Goal: Information Seeking & Learning: Learn about a topic

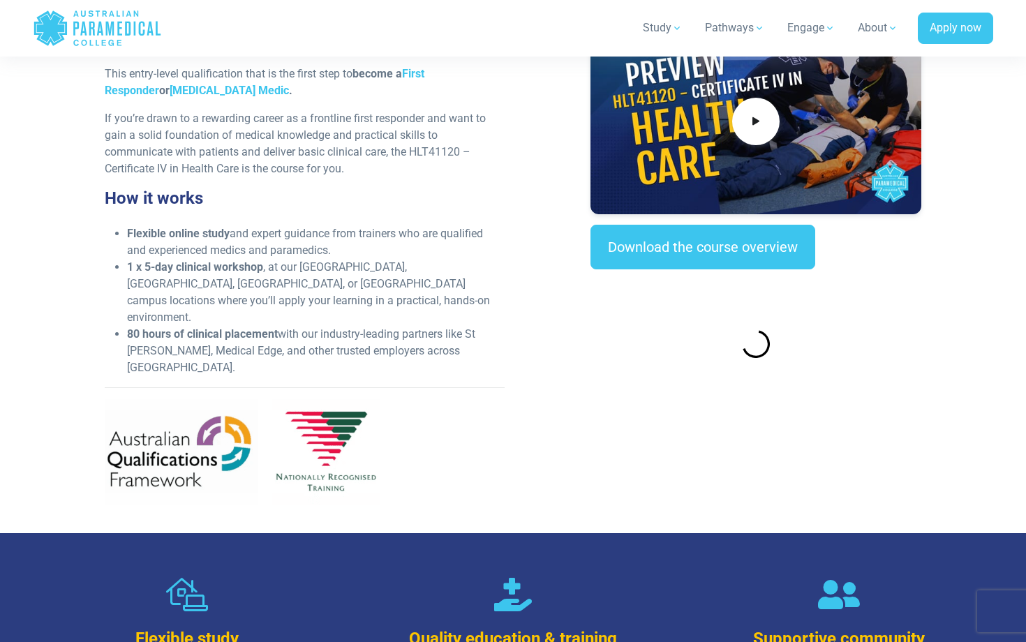
scroll to position [441, 0]
drag, startPoint x: 154, startPoint y: 235, endPoint x: 333, endPoint y: 233, distance: 179.5
click at [334, 233] on li "Flexible online study and expert guidance from trainers who are qualified and e…" at bounding box center [316, 243] width 378 height 34
click at [348, 233] on li "Flexible online study and expert guidance from trainers who are qualified and e…" at bounding box center [316, 243] width 378 height 34
click at [369, 236] on li "Flexible online study and expert guidance from trainers who are qualified and e…" at bounding box center [316, 243] width 378 height 34
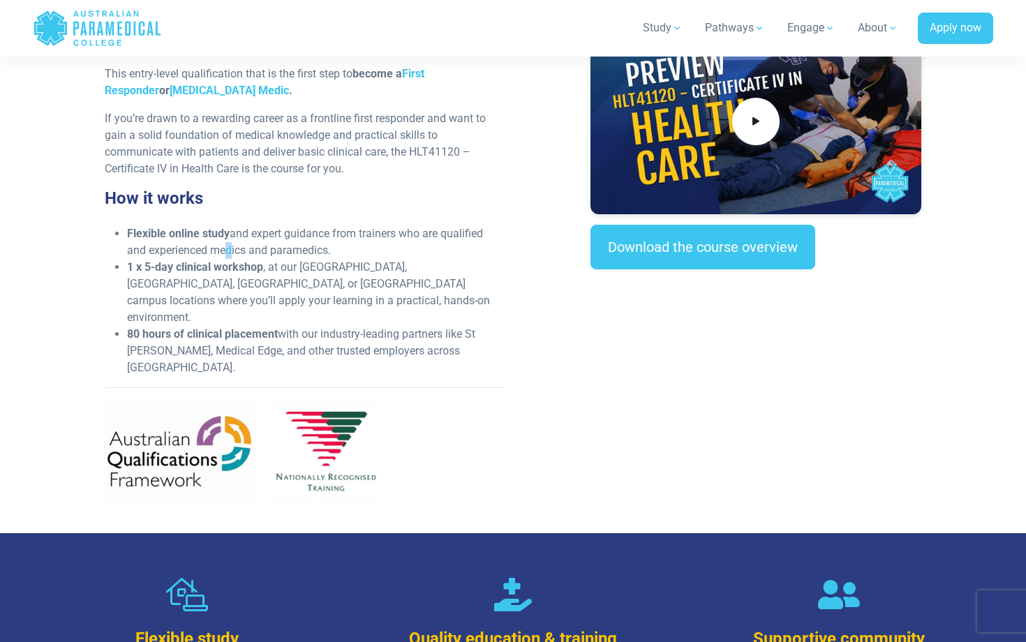
drag, startPoint x: 219, startPoint y: 251, endPoint x: 228, endPoint y: 251, distance: 8.4
click at [228, 251] on li "Flexible online study and expert guidance from trainers who are qualified and e…" at bounding box center [316, 243] width 378 height 34
click at [181, 252] on li "Flexible online study and expert guidance from trainers who are qualified and e…" at bounding box center [316, 243] width 378 height 34
drag, startPoint x: 197, startPoint y: 272, endPoint x: 344, endPoint y: 267, distance: 147.4
click at [344, 267] on li "1 x 5-day clinical workshop , at our [GEOGRAPHIC_DATA], [GEOGRAPHIC_DATA], [GEO…" at bounding box center [316, 292] width 378 height 67
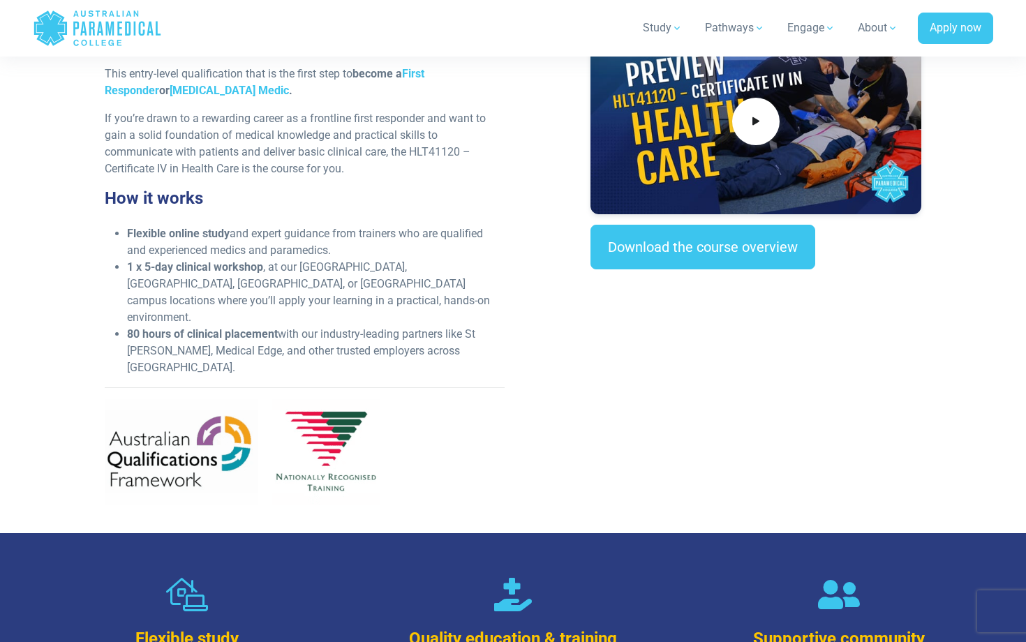
click at [175, 327] on strong "80 hours of clinical placement" at bounding box center [202, 333] width 151 height 13
drag, startPoint x: 256, startPoint y: 289, endPoint x: 316, endPoint y: 289, distance: 60.1
click at [316, 289] on li "1 x 5-day clinical workshop , at our [GEOGRAPHIC_DATA], [GEOGRAPHIC_DATA], [GEO…" at bounding box center [316, 292] width 378 height 67
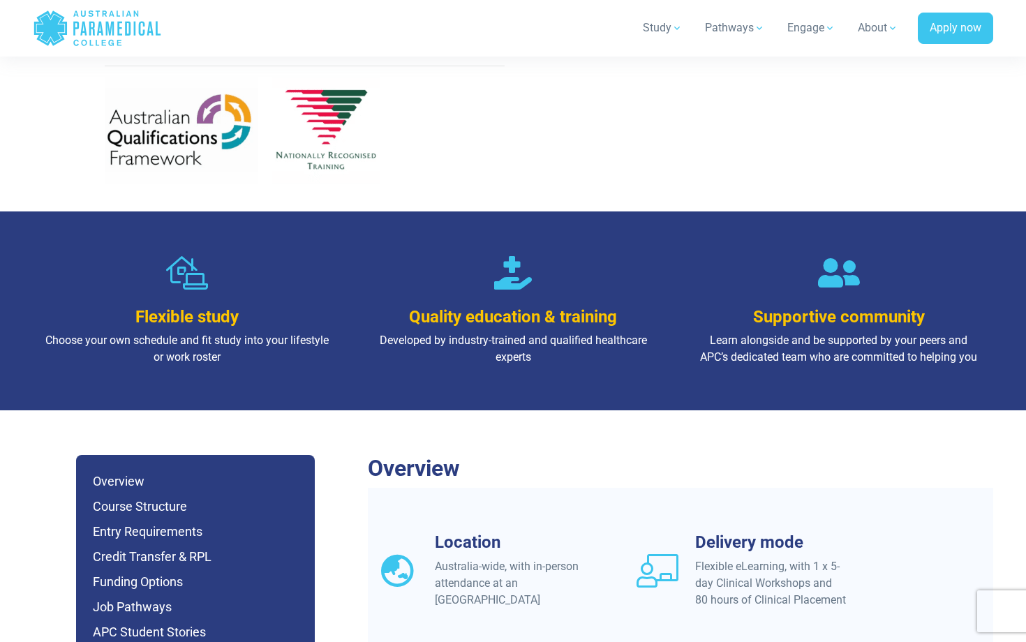
scroll to position [764, 0]
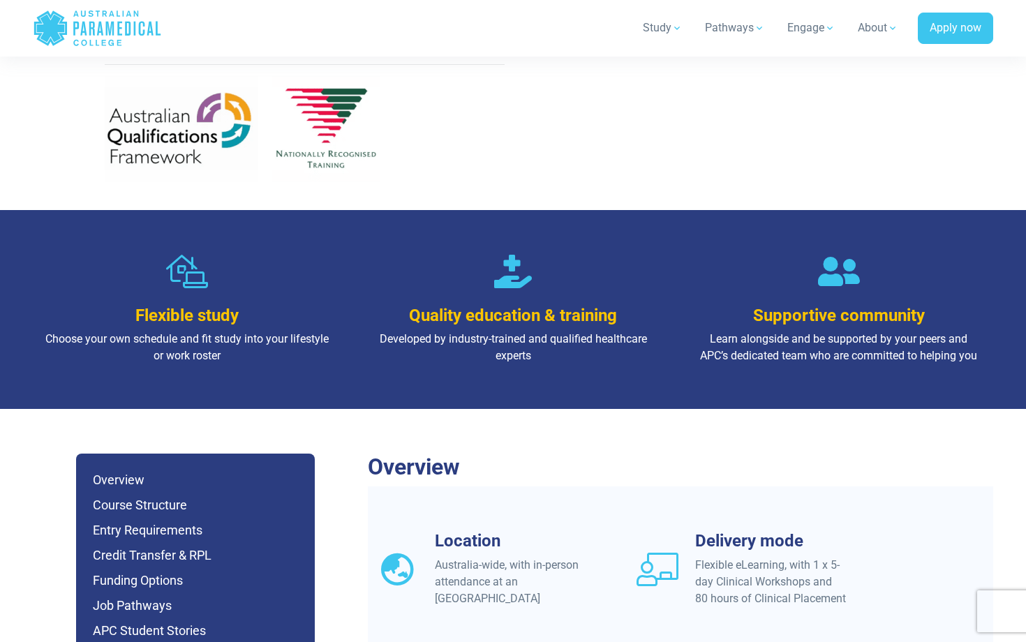
click at [135, 306] on h3 "Flexible study" at bounding box center [187, 316] width 287 height 20
drag, startPoint x: 140, startPoint y: 292, endPoint x: 247, endPoint y: 287, distance: 107.6
click at [247, 331] on p "Choose your own schedule and fit study into your lifestyle or work roster" at bounding box center [187, 348] width 287 height 34
click at [173, 331] on p "Choose your own schedule and fit study into your lifestyle or work roster" at bounding box center [187, 348] width 287 height 34
drag, startPoint x: 385, startPoint y: 295, endPoint x: 593, endPoint y: 293, distance: 207.4
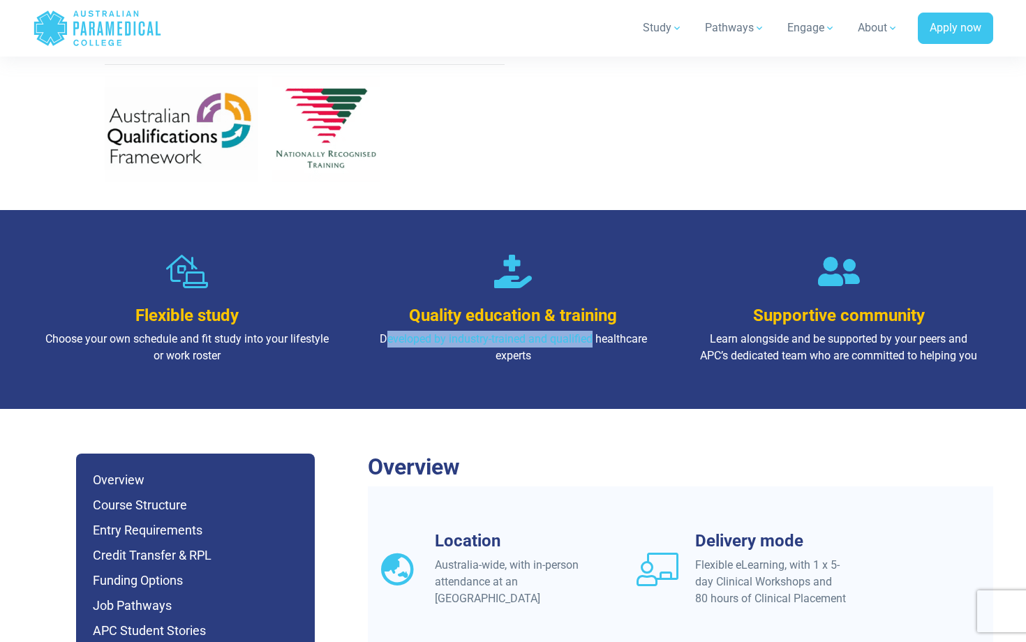
click at [593, 331] on p "Developed by industry-trained and qualified healthcare experts" at bounding box center [513, 348] width 287 height 34
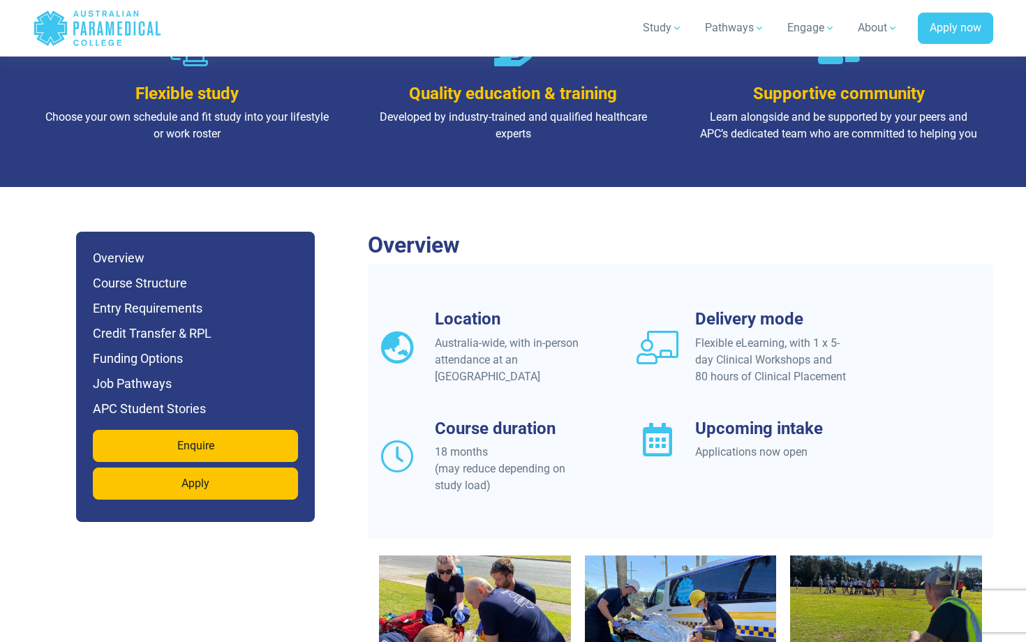
scroll to position [988, 0]
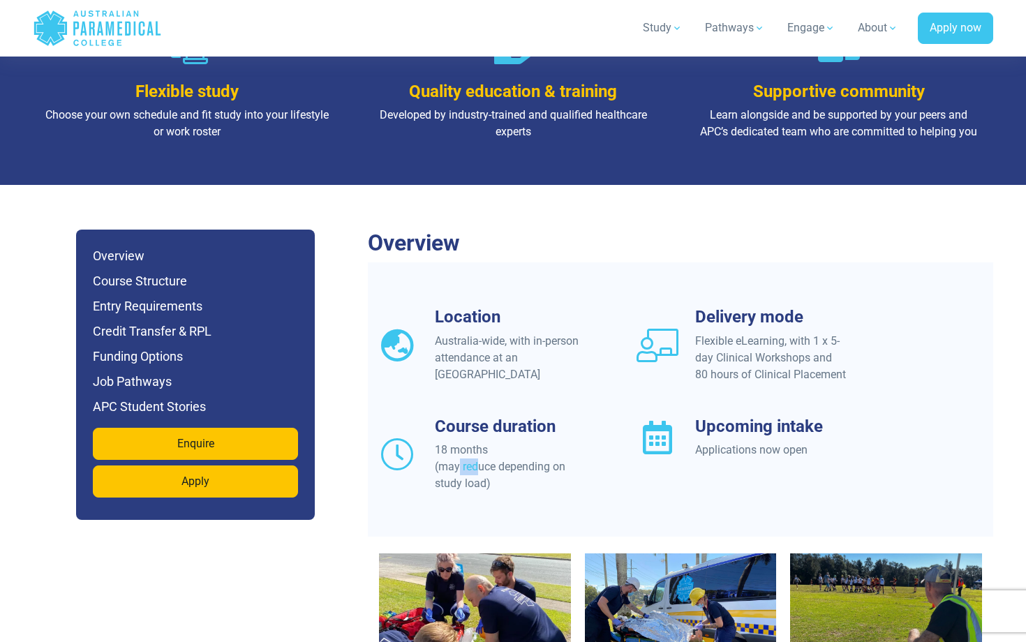
drag, startPoint x: 459, startPoint y: 422, endPoint x: 481, endPoint y: 422, distance: 22.4
click at [481, 442] on div "18 months (may reduce depending on study load)" at bounding box center [511, 467] width 152 height 50
drag, startPoint x: 702, startPoint y: 402, endPoint x: 779, endPoint y: 397, distance: 77.0
click at [779, 442] on div "Applications now open" at bounding box center [771, 450] width 152 height 17
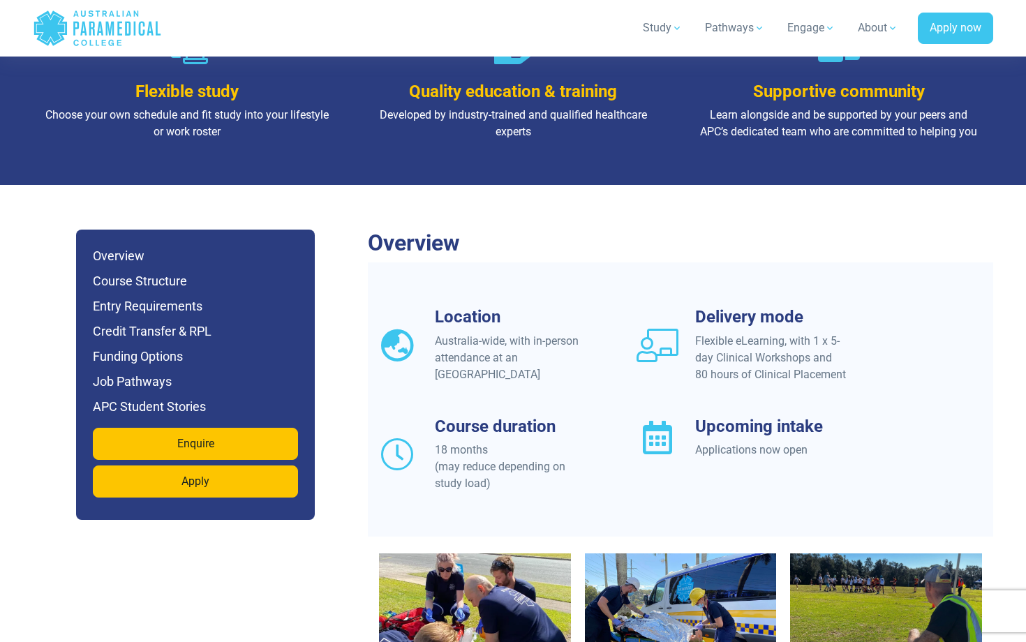
click at [810, 333] on div "Flexible eLearning, with 1 x 5-day Clinical Workshops and 80 hours of Clinical …" at bounding box center [771, 358] width 152 height 50
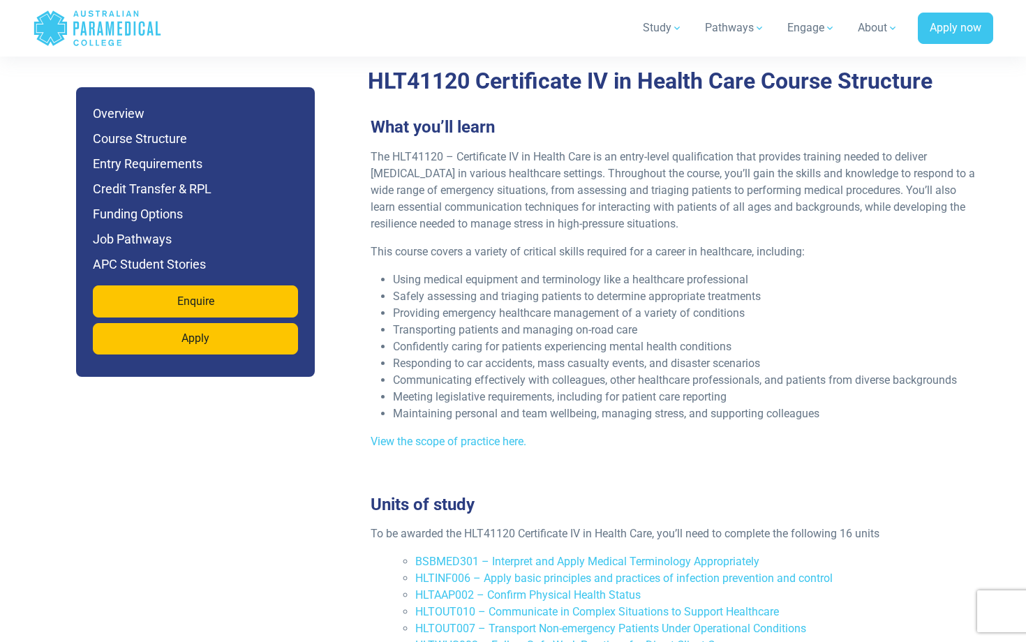
scroll to position [1729, 0]
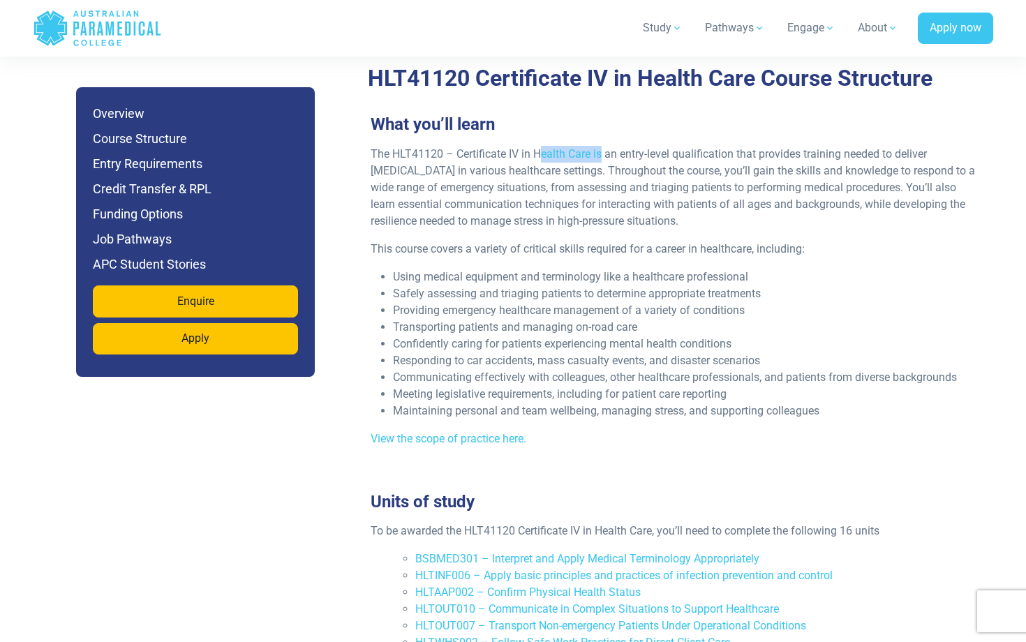
drag, startPoint x: 544, startPoint y: 108, endPoint x: 603, endPoint y: 104, distance: 58.8
click at [603, 146] on p "The HLT41120 – Certificate IV in Health Care is an entry-level qualification th…" at bounding box center [675, 188] width 609 height 84
drag, startPoint x: 462, startPoint y: 198, endPoint x: 642, endPoint y: 206, distance: 180.3
click at [642, 241] on p "This course covers a variety of critical skills required for a career in health…" at bounding box center [675, 249] width 609 height 17
click at [540, 319] on li "Transporting patients and managing on-road care" at bounding box center [686, 327] width 587 height 17
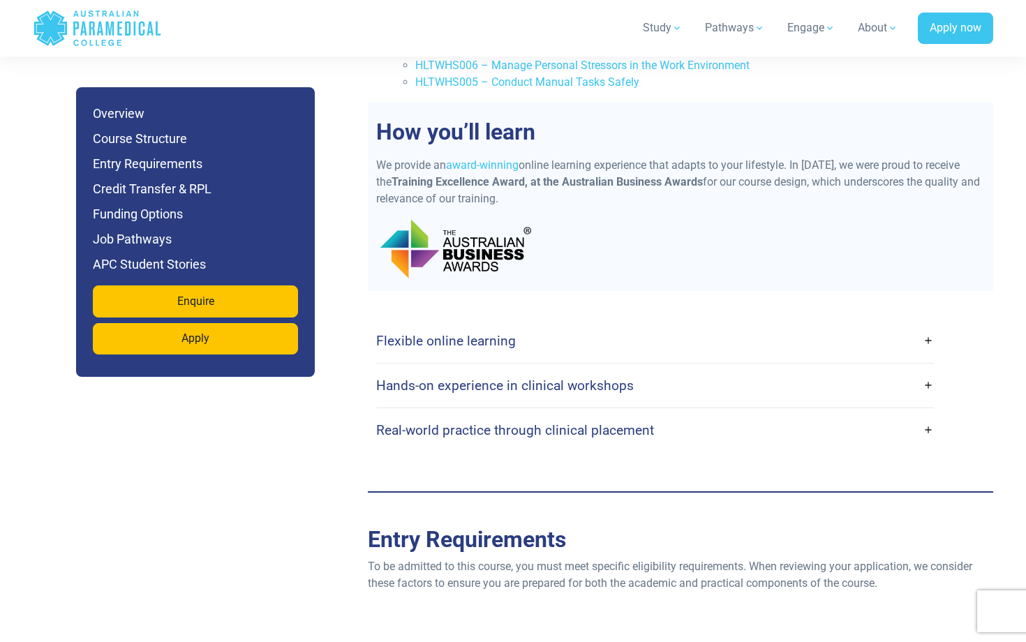
scroll to position [2474, 0]
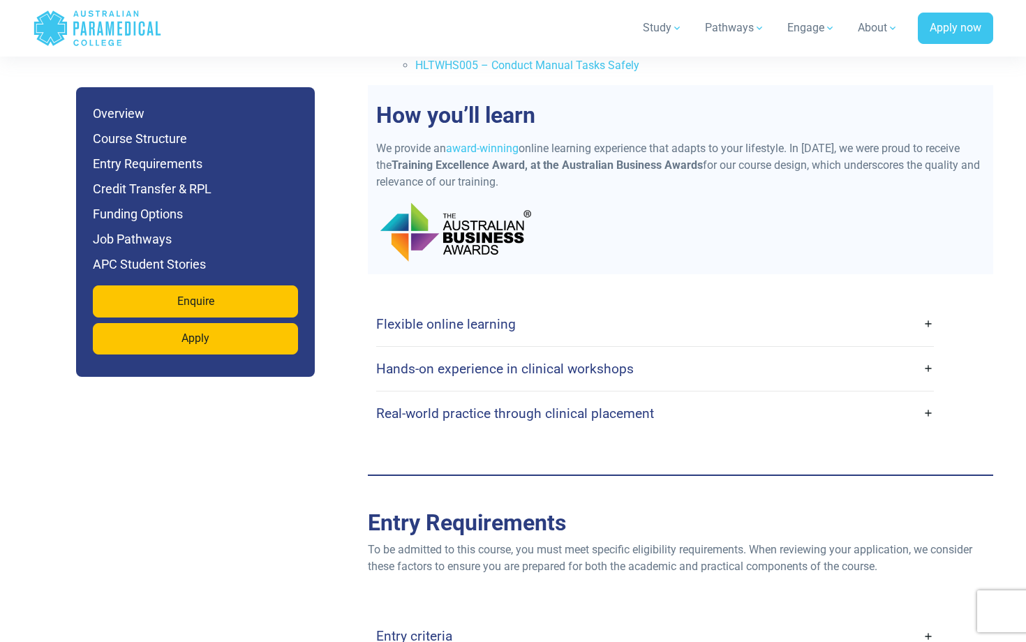
click at [451, 406] on h4 "Real-world practice through clinical placement" at bounding box center [515, 414] width 278 height 16
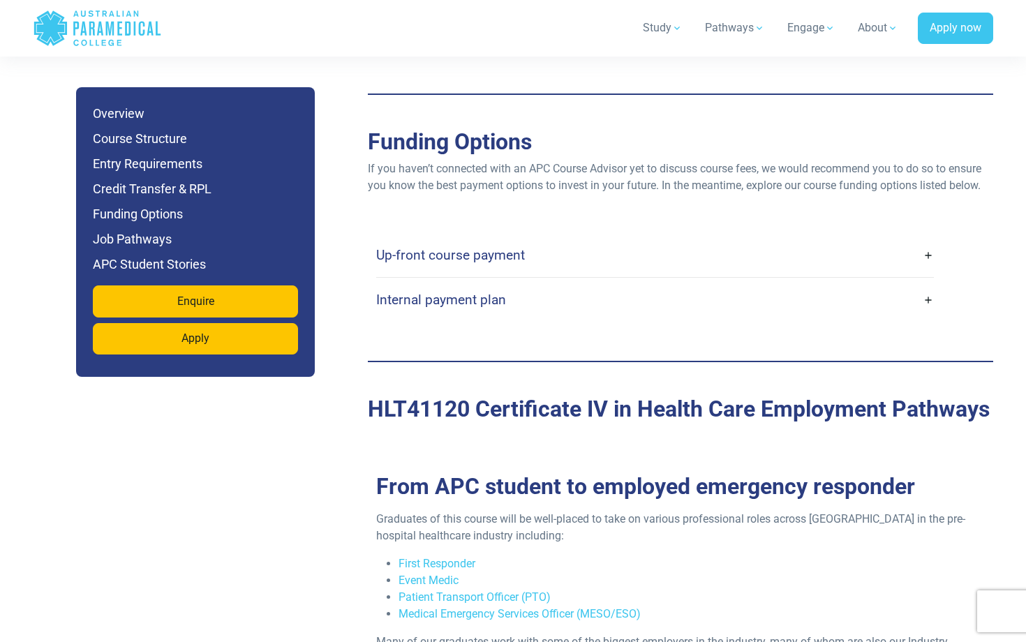
scroll to position [3901, 0]
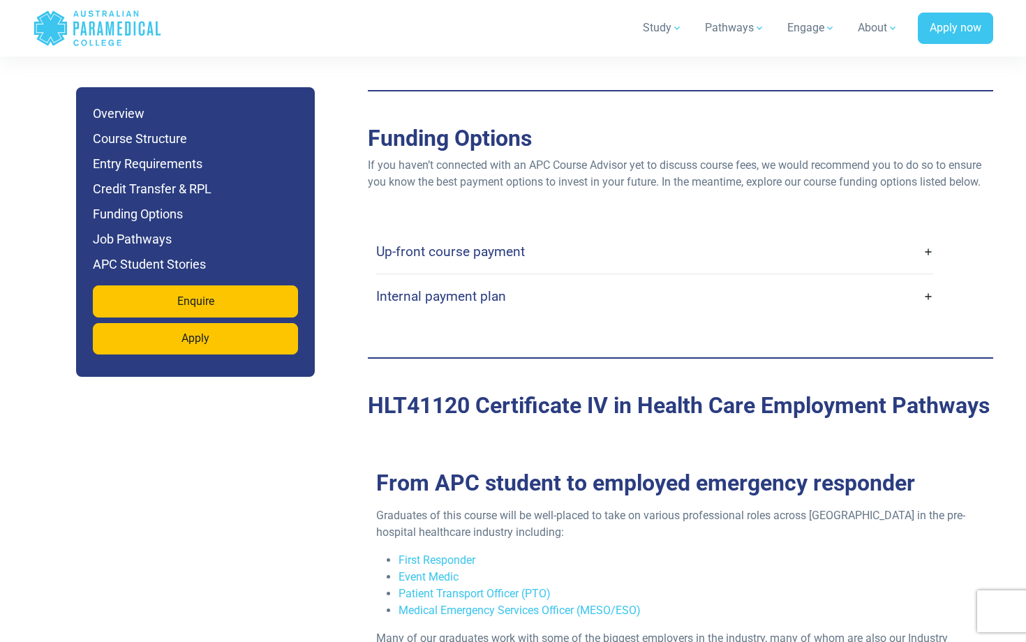
click at [470, 244] on h4 "Up-front course payment" at bounding box center [450, 252] width 149 height 16
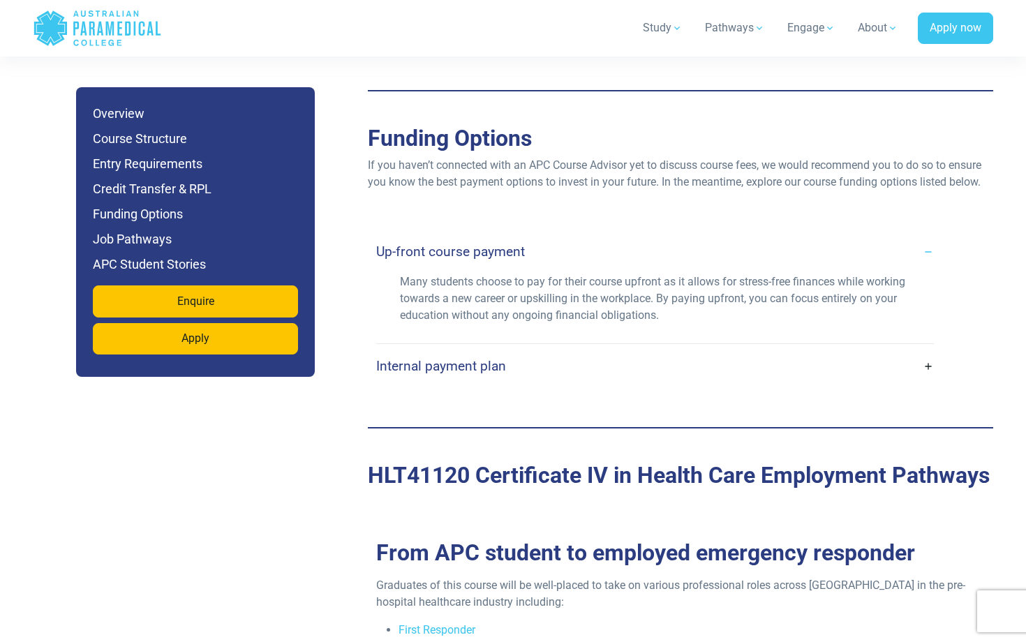
click at [470, 244] on h4 "Up-front course payment" at bounding box center [450, 252] width 149 height 16
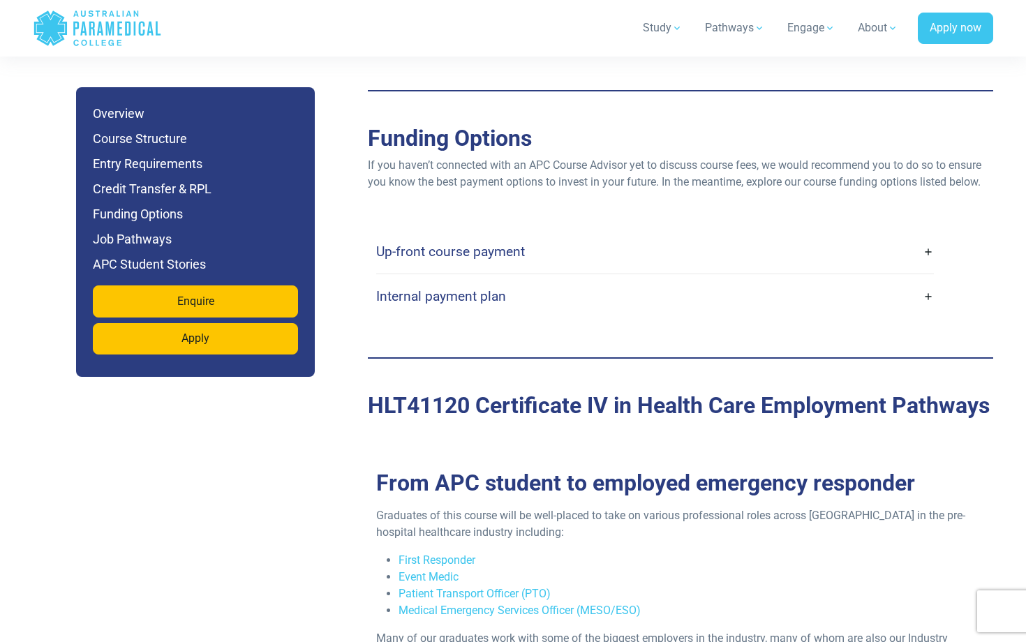
click at [475, 280] on link "Internal payment plan" at bounding box center [655, 296] width 558 height 33
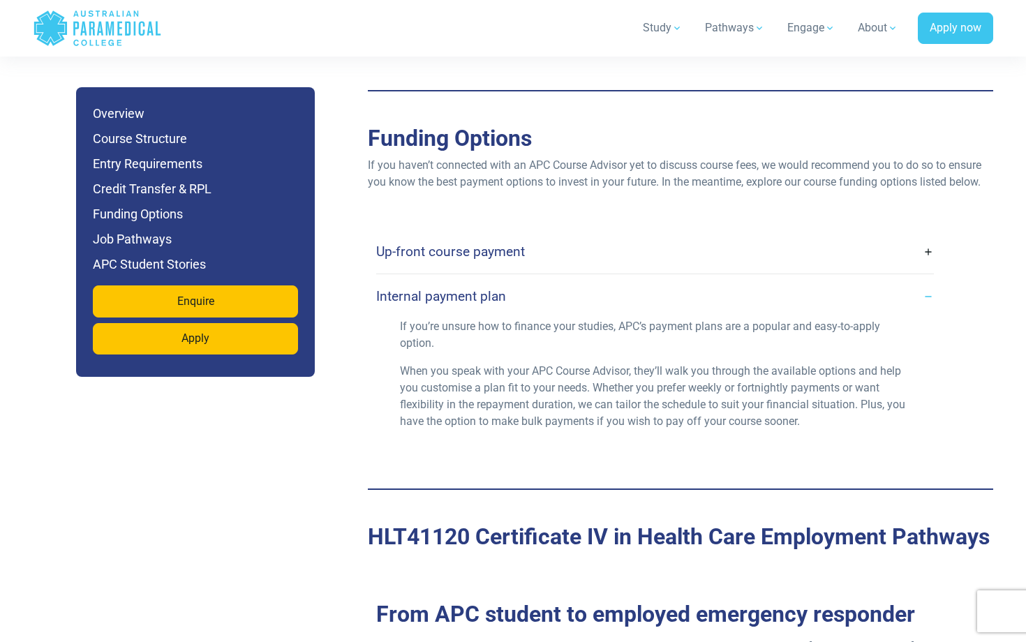
click at [475, 288] on h4 "Internal payment plan" at bounding box center [441, 296] width 130 height 16
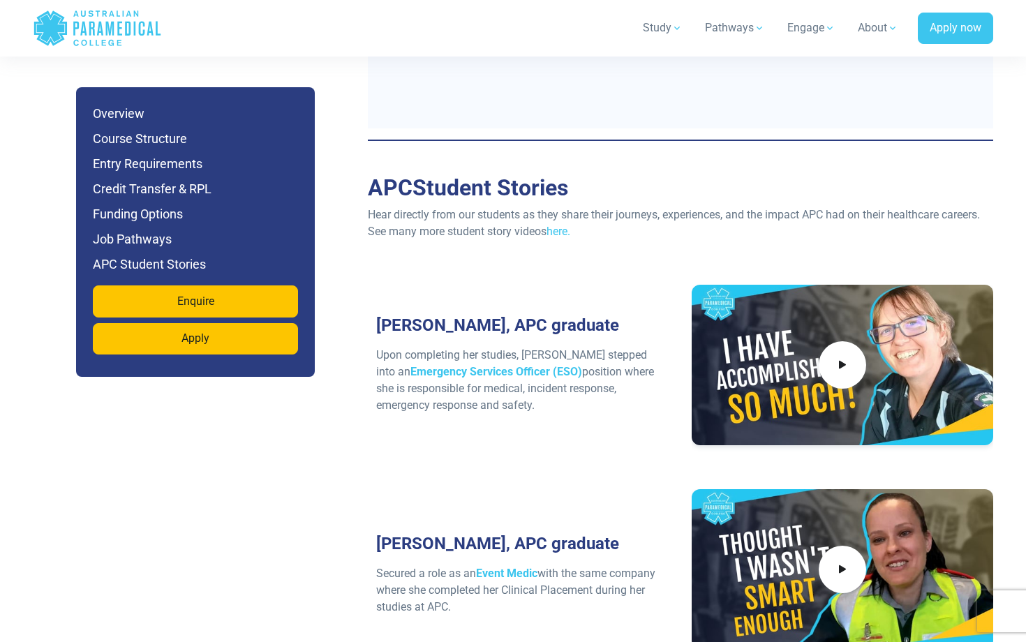
scroll to position [5037, 0]
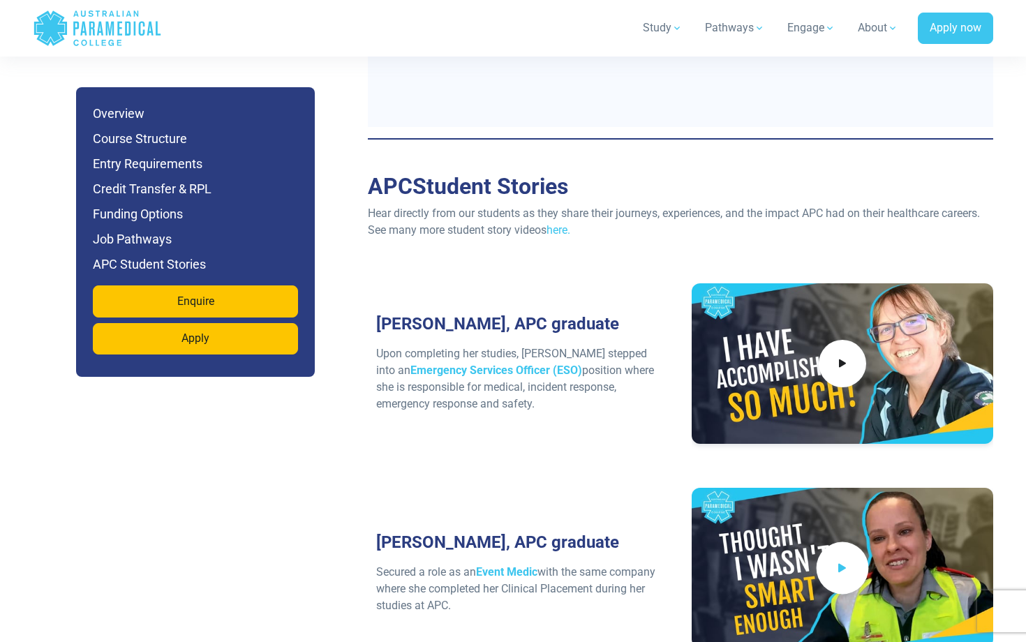
click at [832, 542] on span at bounding box center [843, 568] width 52 height 52
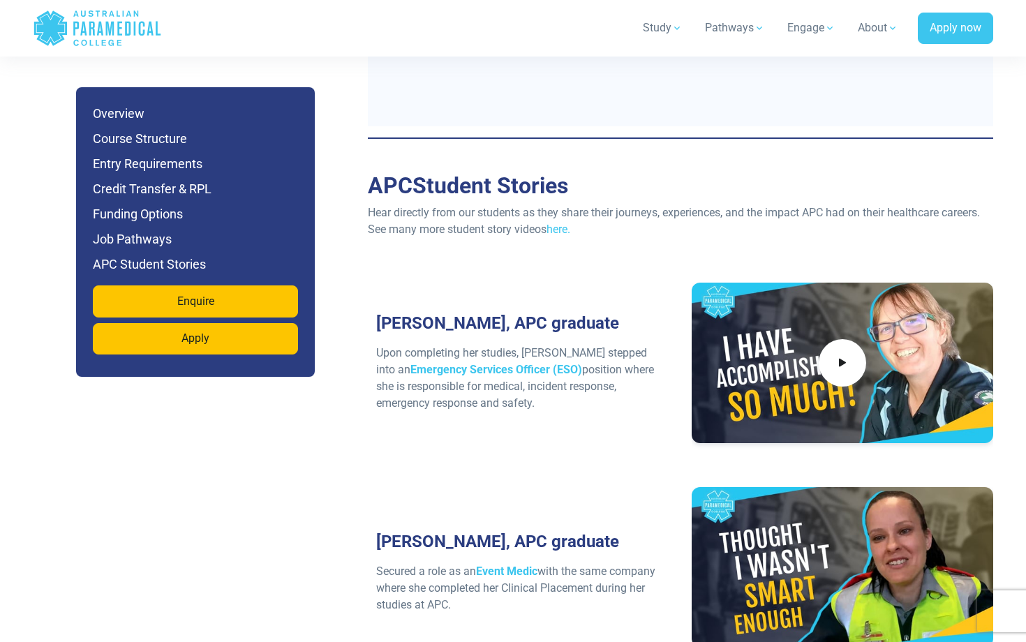
scroll to position [5036, 0]
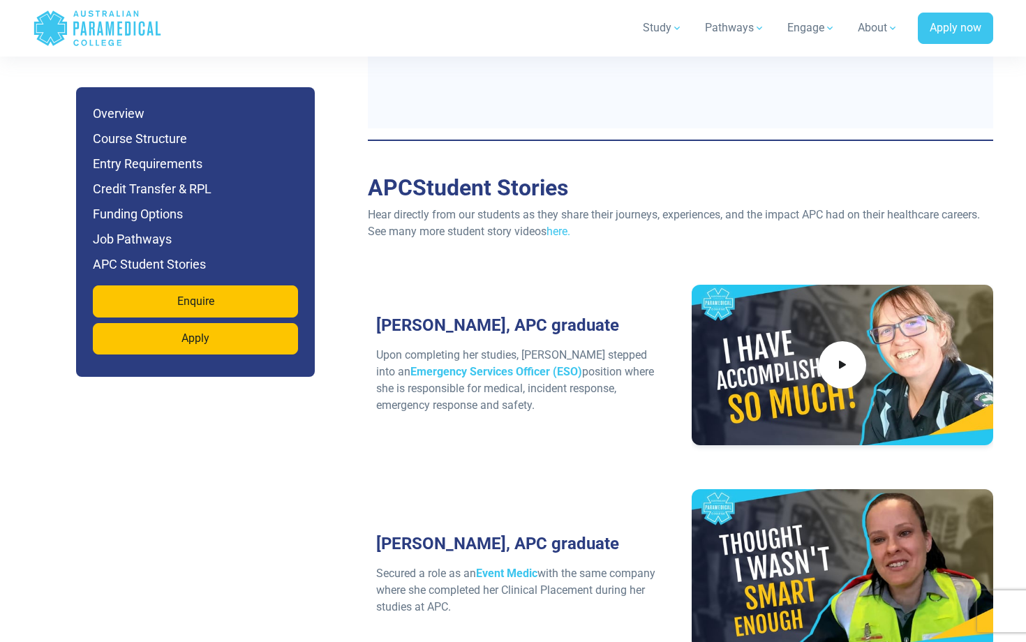
click at [759, 285] on div at bounding box center [842, 365] width 285 height 161
click at [827, 339] on span at bounding box center [843, 365] width 52 height 52
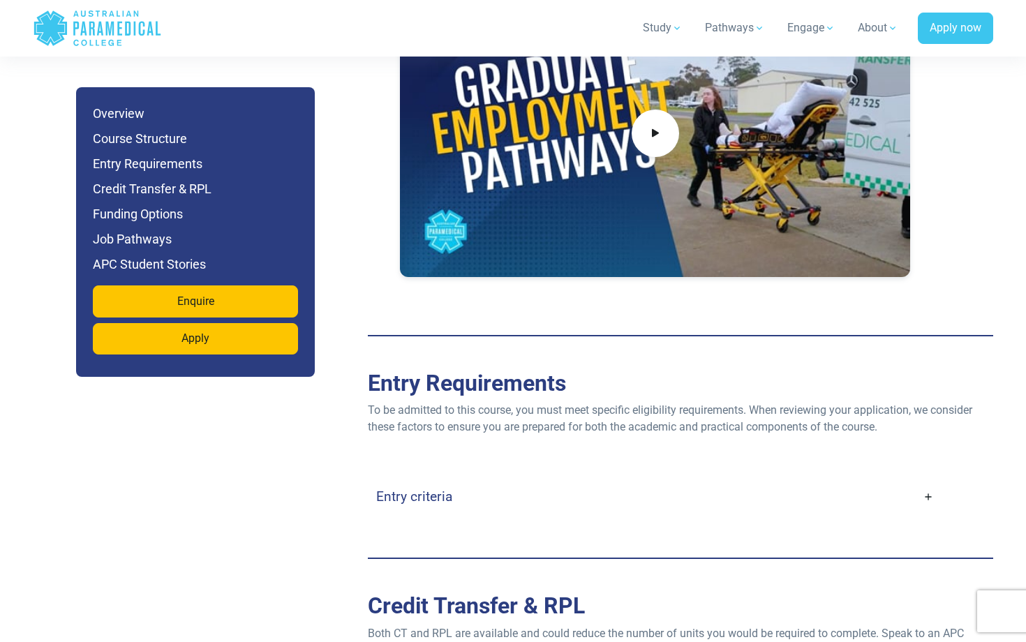
scroll to position [3326, 0]
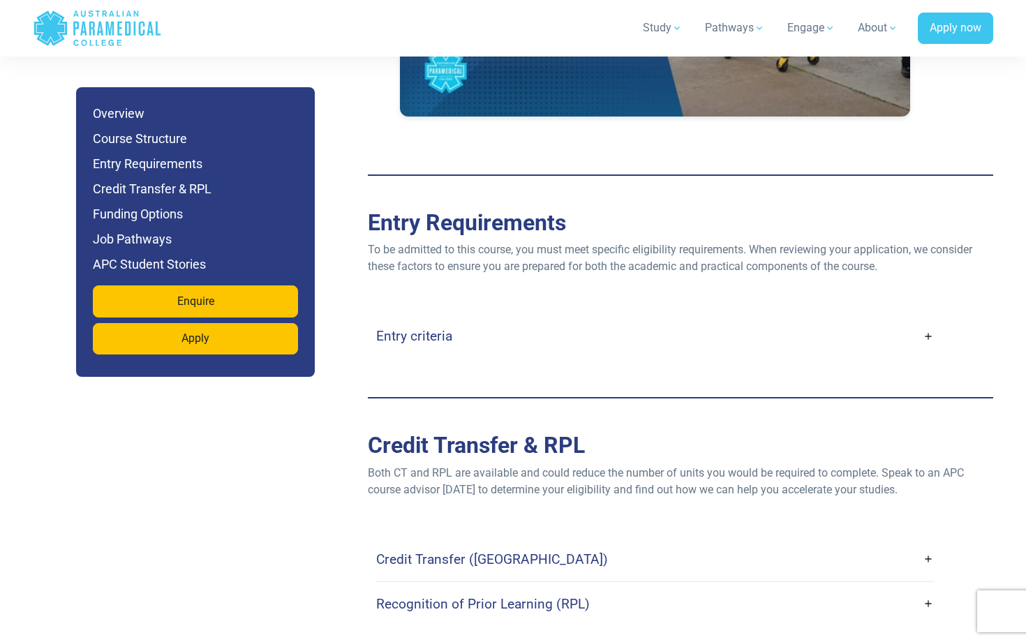
click at [473, 320] on link "Entry criteria" at bounding box center [655, 336] width 558 height 33
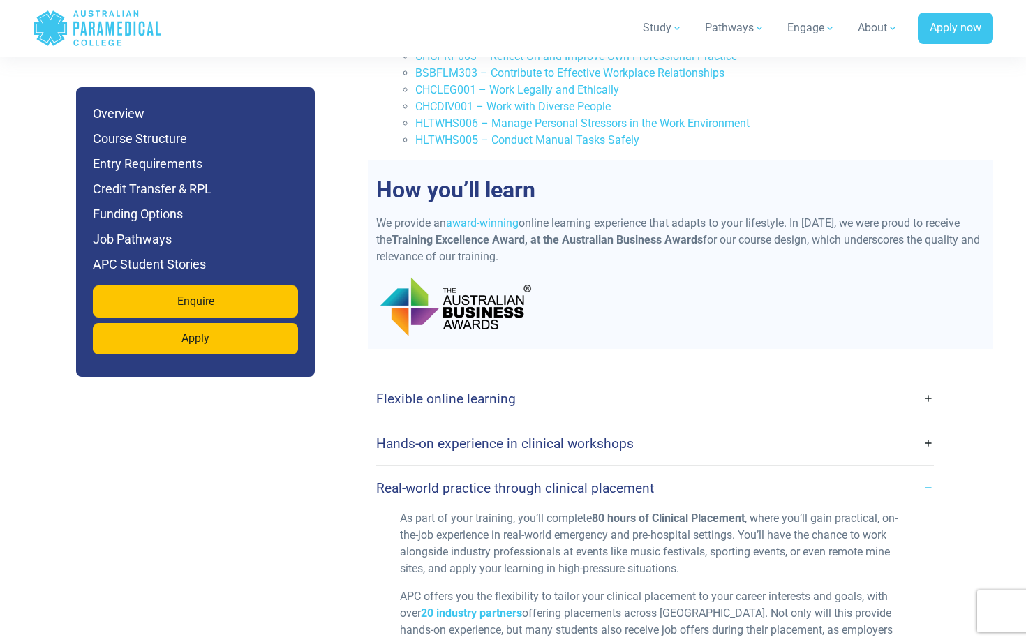
scroll to position [2399, 0]
click at [484, 436] on h4 "Hands-on experience in clinical workshops" at bounding box center [505, 444] width 258 height 16
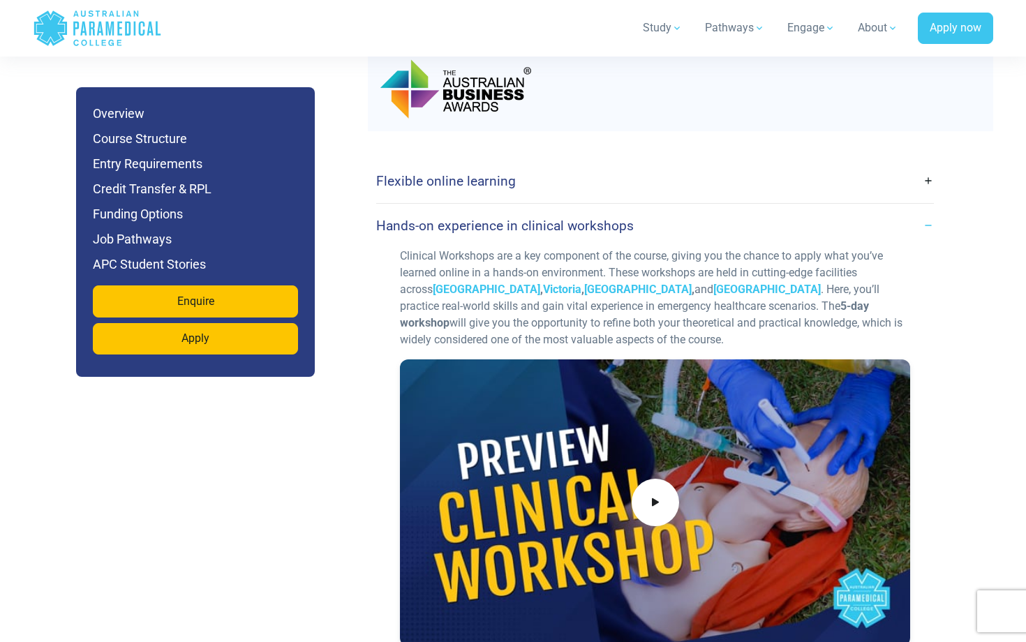
scroll to position [2621, 0]
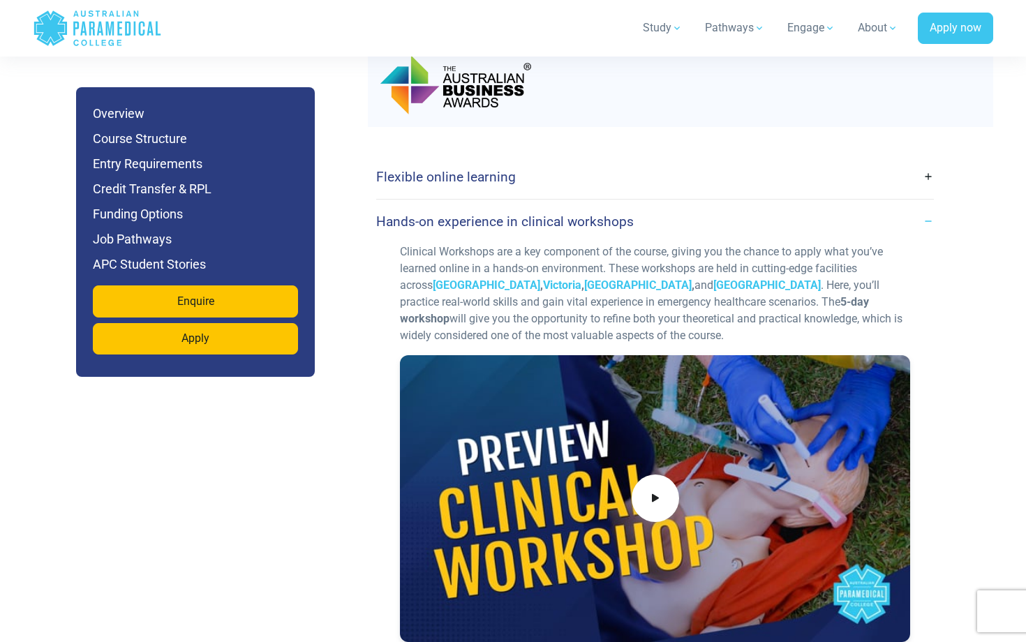
click at [413, 161] on link "Flexible online learning" at bounding box center [655, 177] width 558 height 33
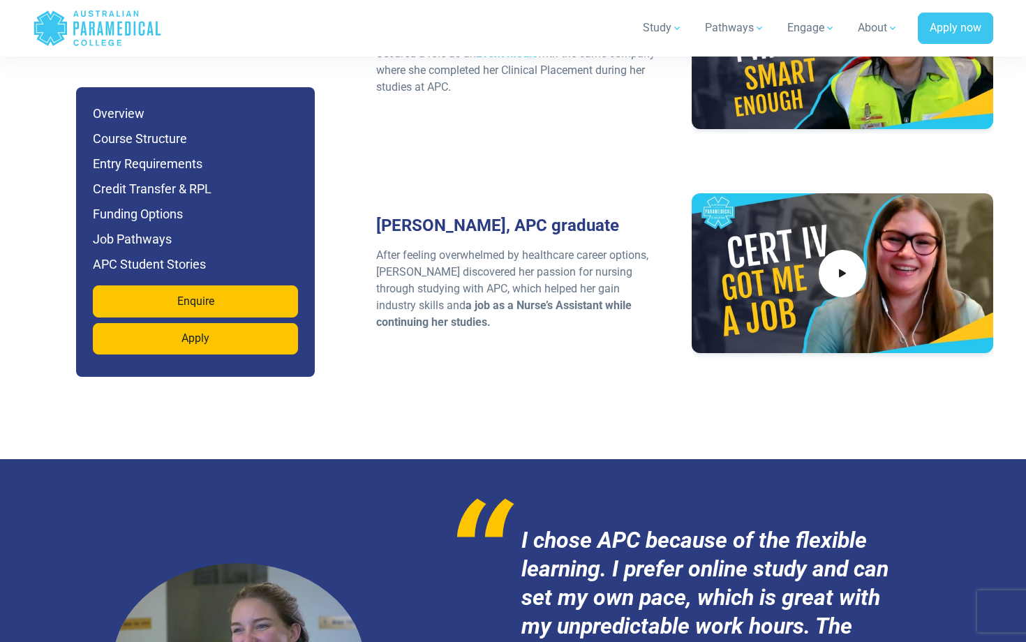
scroll to position [6976, 0]
